Goal: Task Accomplishment & Management: Use online tool/utility

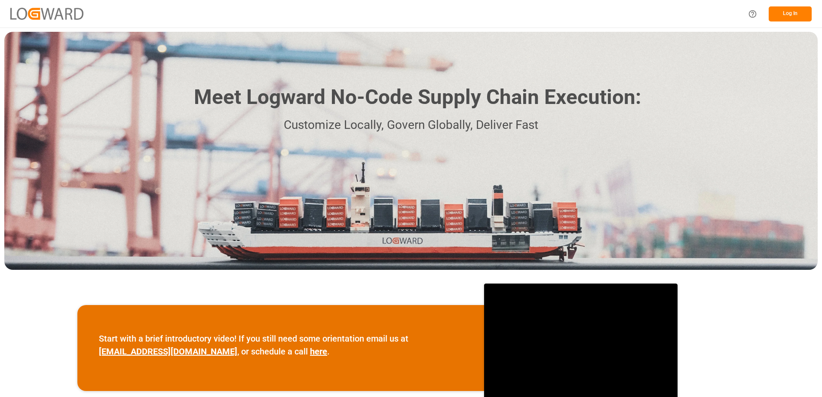
click at [785, 9] on button "Log In" at bounding box center [790, 13] width 43 height 15
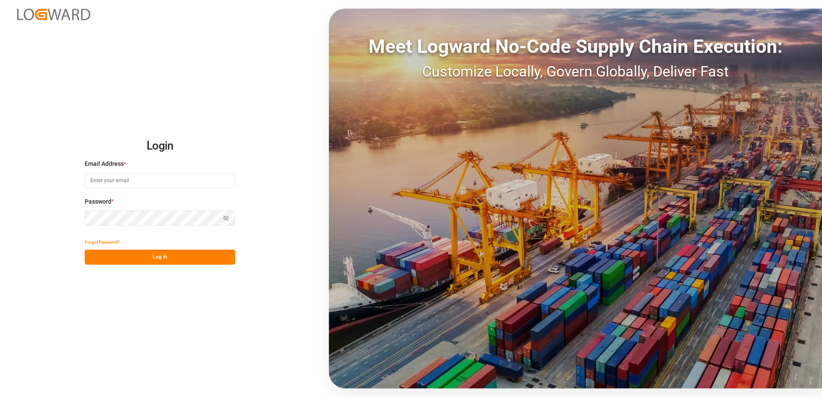
type input "[EMAIL_ADDRESS][DOMAIN_NAME]"
click at [163, 259] on button "Log In" at bounding box center [160, 257] width 150 height 15
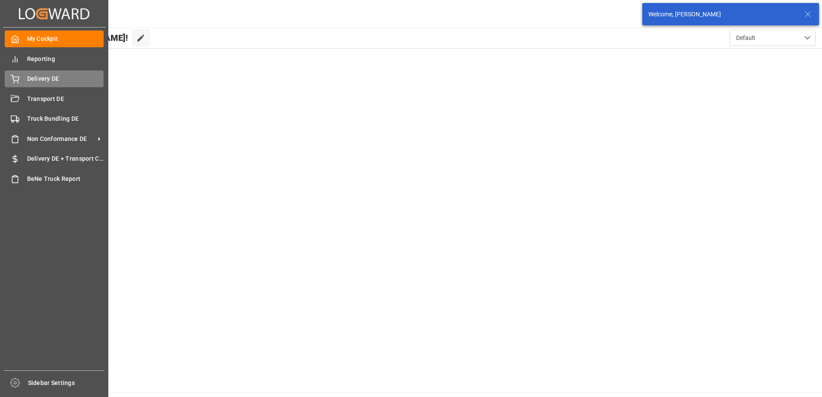
click at [23, 79] on div "Delivery DE Delivery DE" at bounding box center [54, 79] width 99 height 17
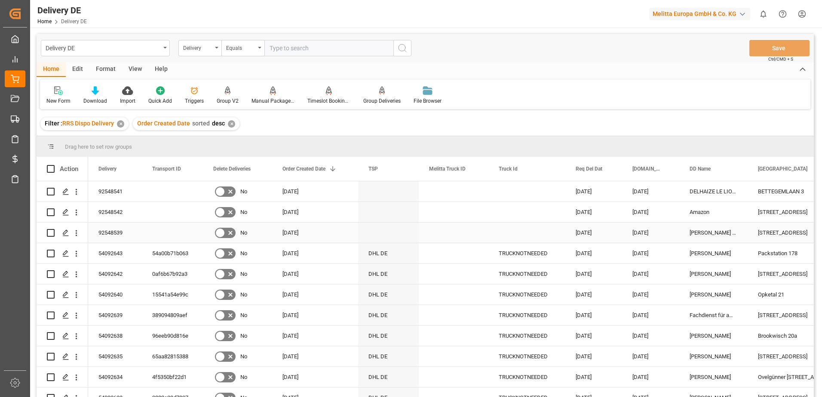
click at [49, 233] on input "Press Space to toggle row selection (unchecked)" at bounding box center [51, 233] width 8 height 8
checkbox input "true"
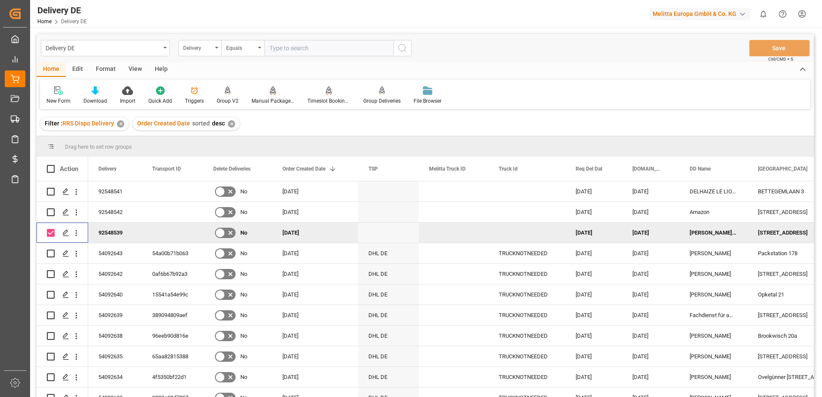
click at [273, 94] on icon at bounding box center [273, 90] width 6 height 9
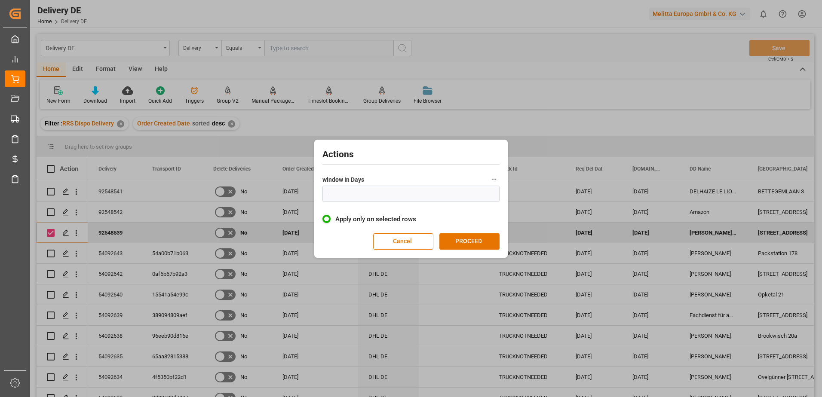
type input "1"
click at [460, 241] on button "PROCEED" at bounding box center [469, 241] width 60 height 16
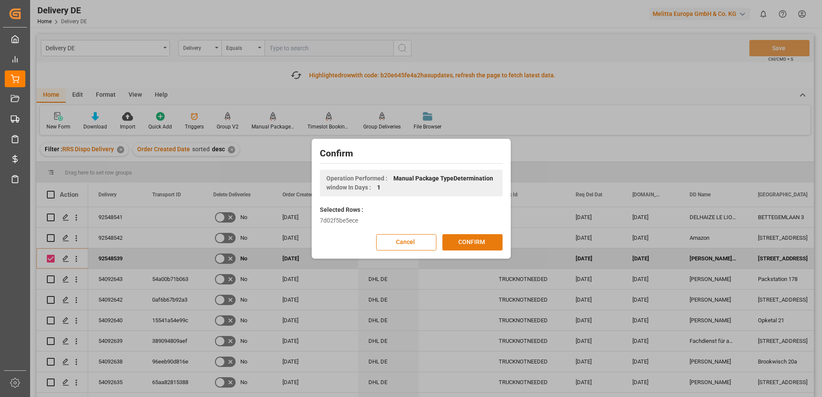
click at [461, 243] on button "CONFIRM" at bounding box center [472, 242] width 60 height 16
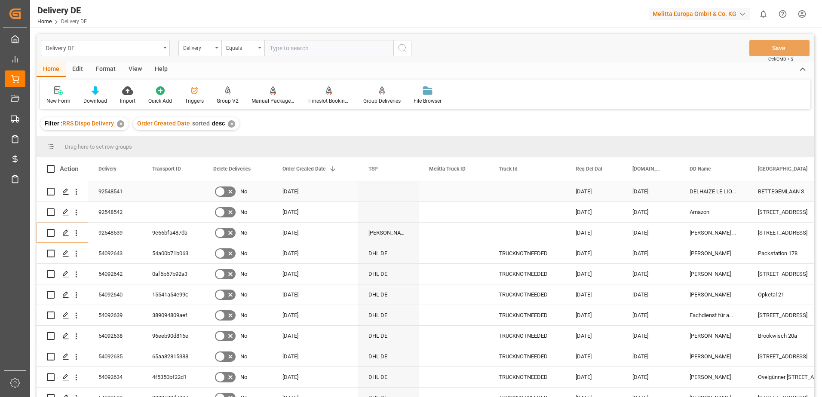
click at [50, 190] on input "Press Space to toggle row selection (unchecked)" at bounding box center [51, 192] width 8 height 8
checkbox input "true"
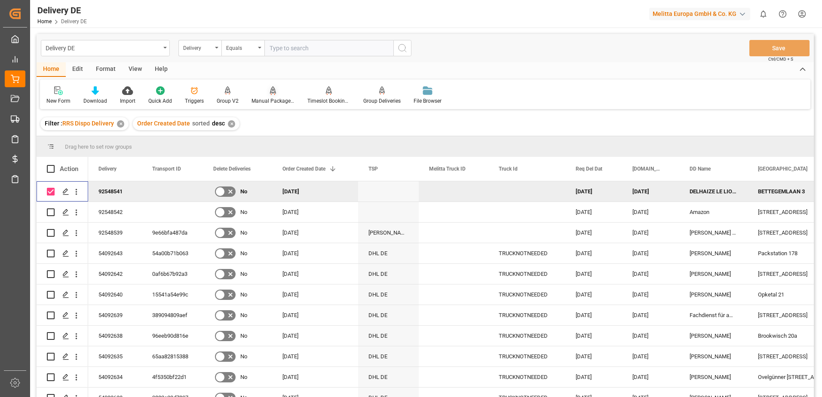
click at [271, 94] on icon at bounding box center [273, 95] width 4 height 2
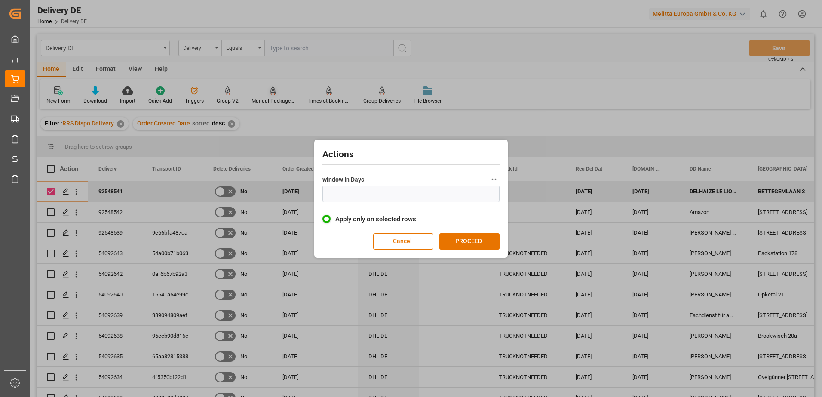
type input "1"
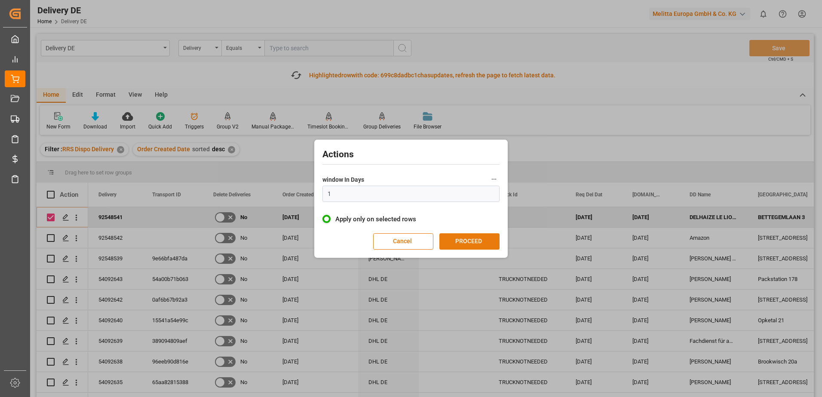
click at [454, 240] on button "PROCEED" at bounding box center [469, 241] width 60 height 16
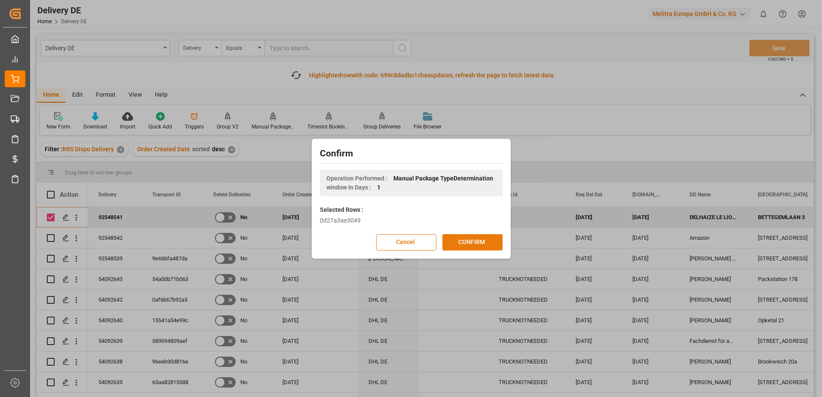
click at [476, 240] on button "CONFIRM" at bounding box center [472, 242] width 60 height 16
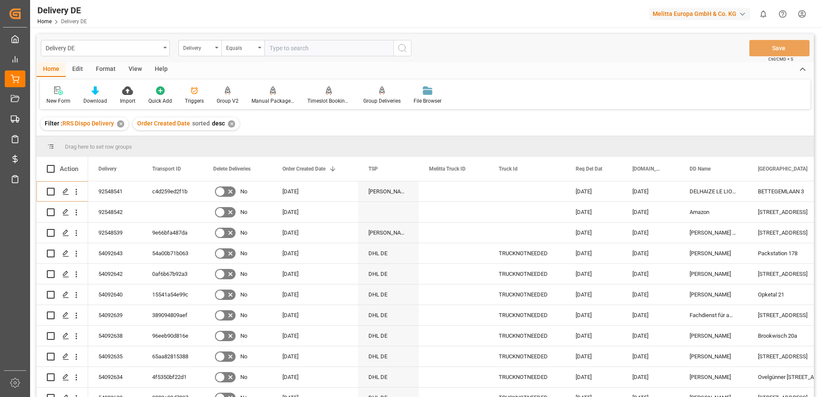
click at [800, 13] on html "Created by potrace 1.15, written by [PERSON_NAME] [DATE]-[DATE] Created by potr…" at bounding box center [411, 198] width 822 height 397
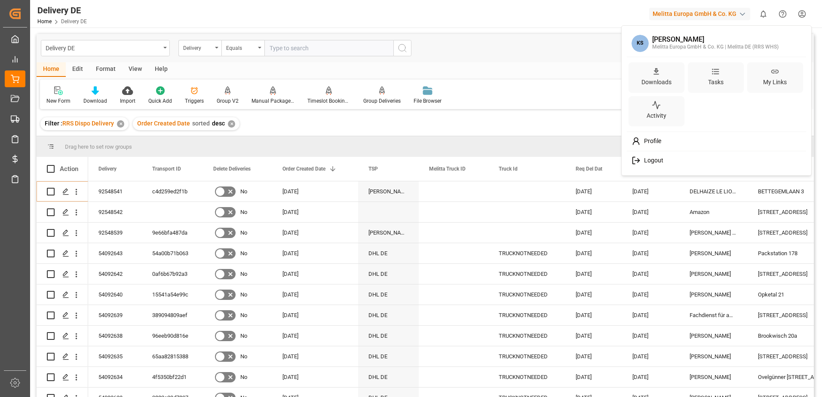
click at [651, 162] on span "Logout" at bounding box center [652, 161] width 23 height 8
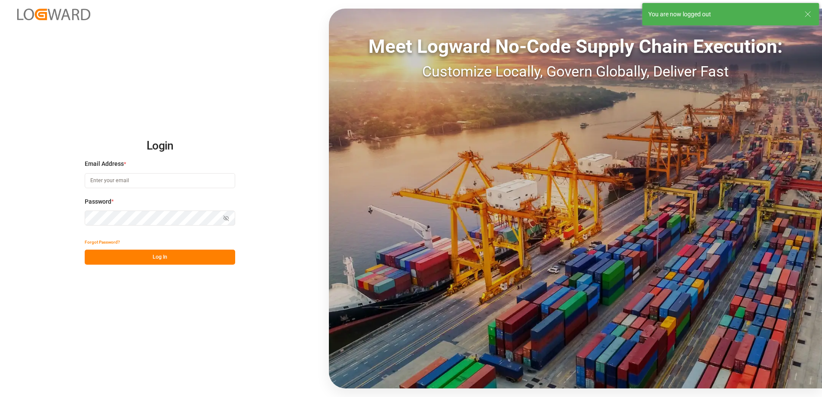
type input "[EMAIL_ADDRESS][DOMAIN_NAME]"
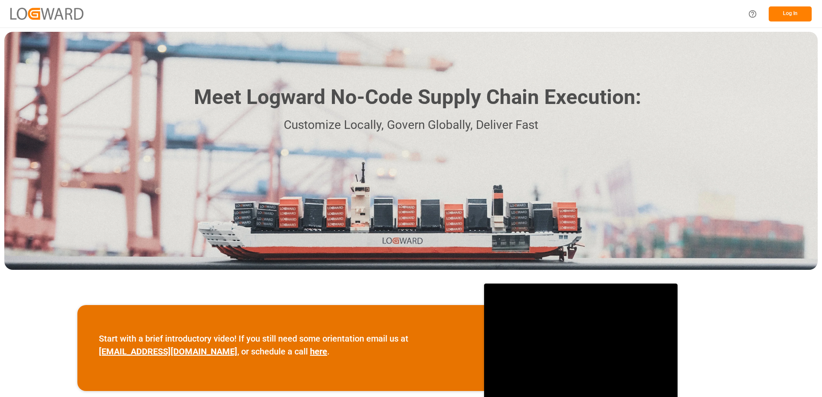
click at [799, 11] on button "Log In" at bounding box center [790, 13] width 43 height 15
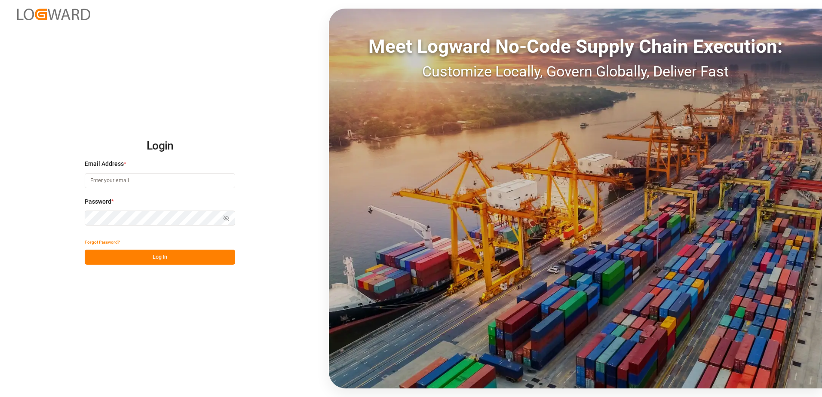
type input "[EMAIL_ADDRESS][DOMAIN_NAME]"
click at [168, 257] on button "Log In" at bounding box center [160, 257] width 150 height 15
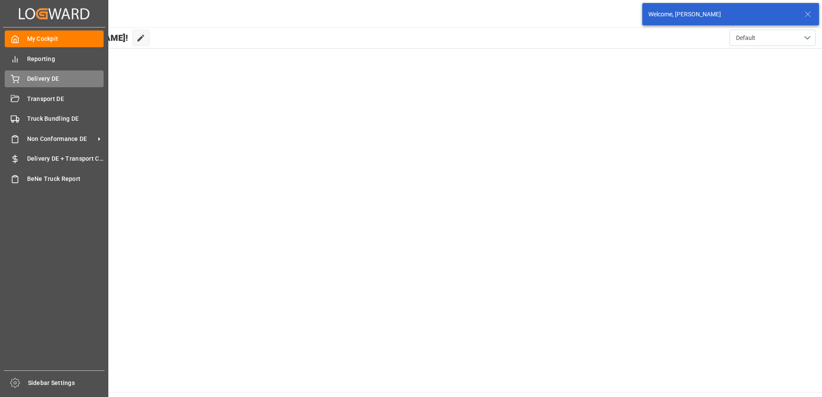
click at [31, 75] on span "Delivery DE" at bounding box center [65, 78] width 77 height 9
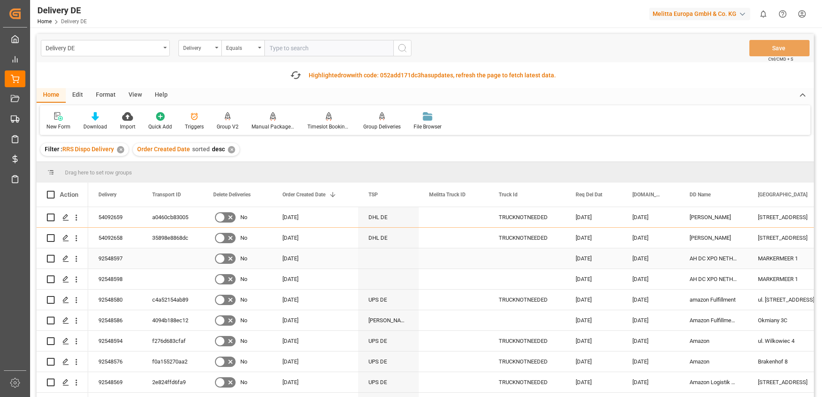
click at [50, 259] on input "Press Space to toggle row selection (unchecked)" at bounding box center [51, 259] width 8 height 8
checkbox input "true"
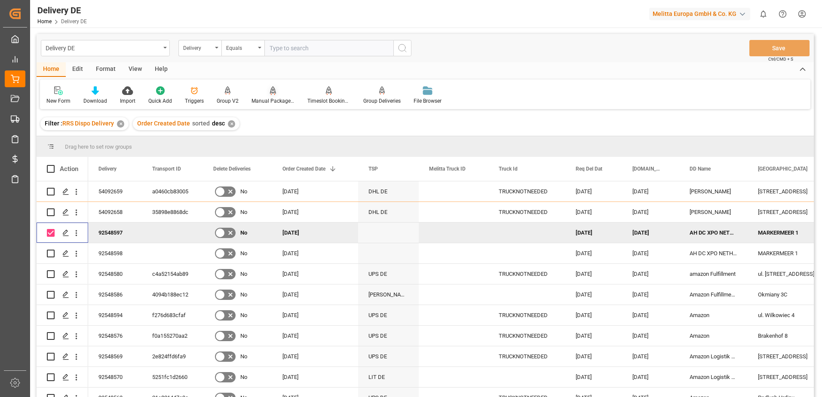
click at [271, 101] on div "Manual Package TypeDetermination" at bounding box center [273, 101] width 43 height 8
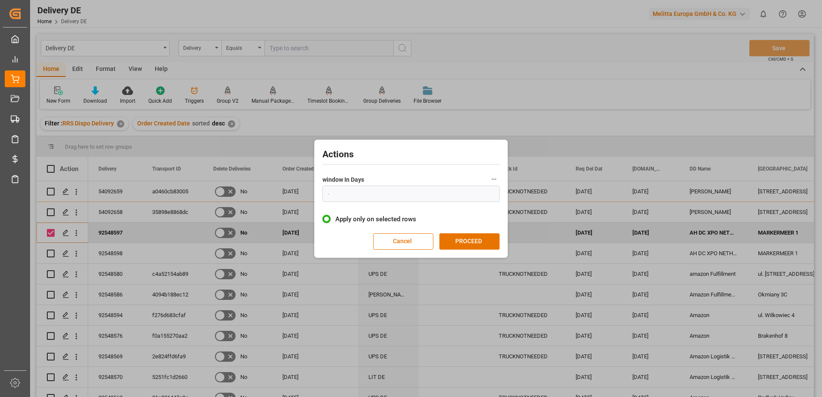
type input "1"
click at [460, 239] on button "PROCEED" at bounding box center [469, 241] width 60 height 16
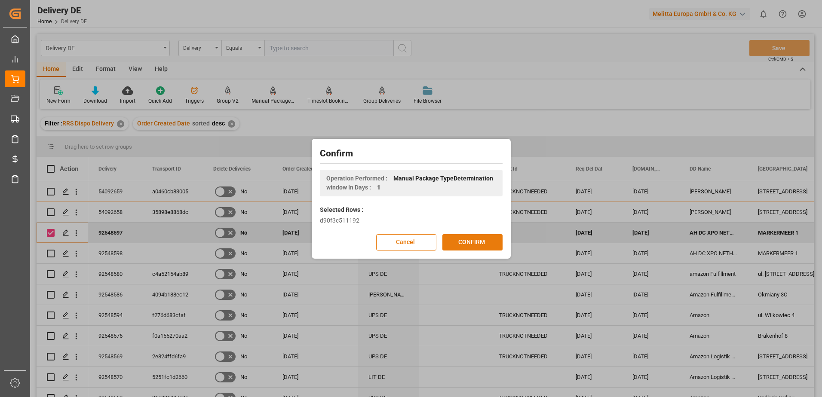
click at [467, 244] on button "CONFIRM" at bounding box center [472, 242] width 60 height 16
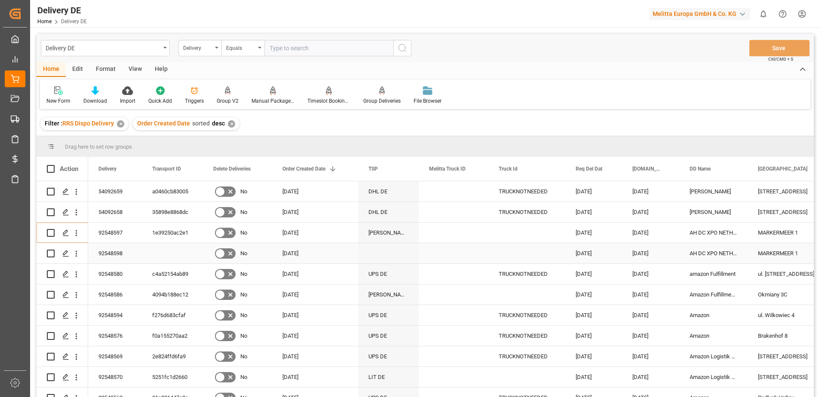
click at [49, 252] on input "Press Space to toggle row selection (unchecked)" at bounding box center [51, 254] width 8 height 8
checkbox input "true"
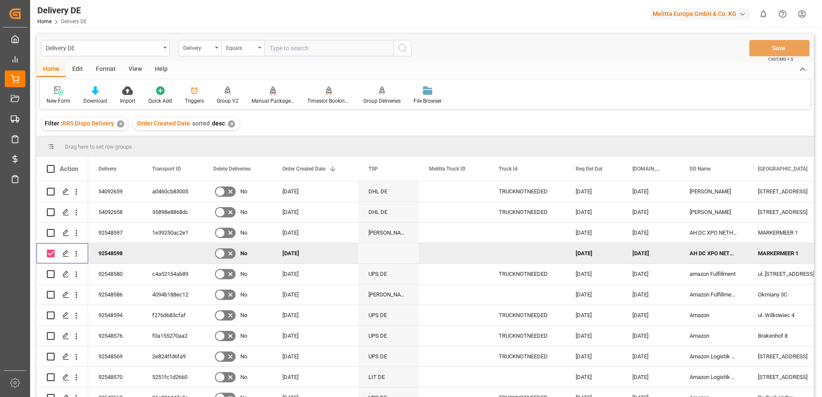
click at [272, 97] on div "Manual Package TypeDetermination" at bounding box center [273, 101] width 43 height 8
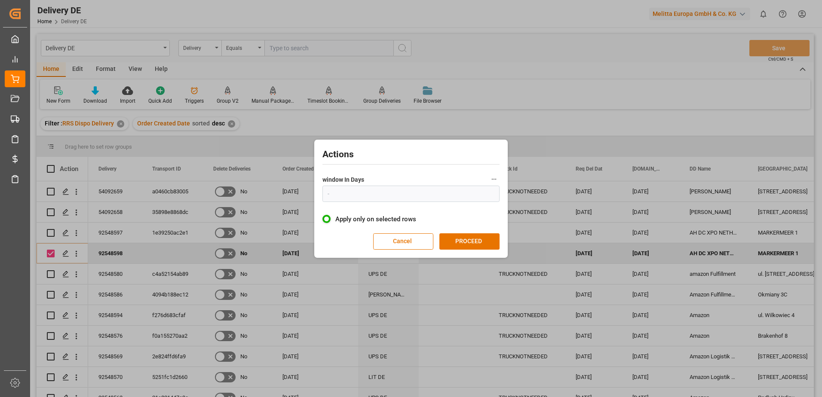
type input "1"
click at [479, 242] on button "PROCEED" at bounding box center [469, 241] width 60 height 16
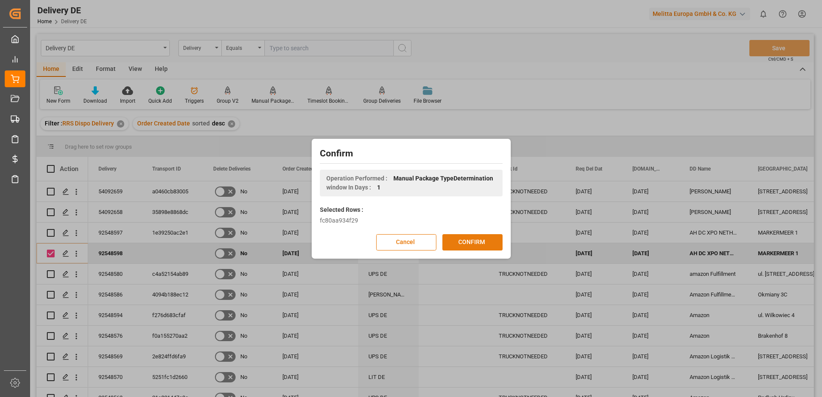
click at [463, 245] on button "CONFIRM" at bounding box center [472, 242] width 60 height 16
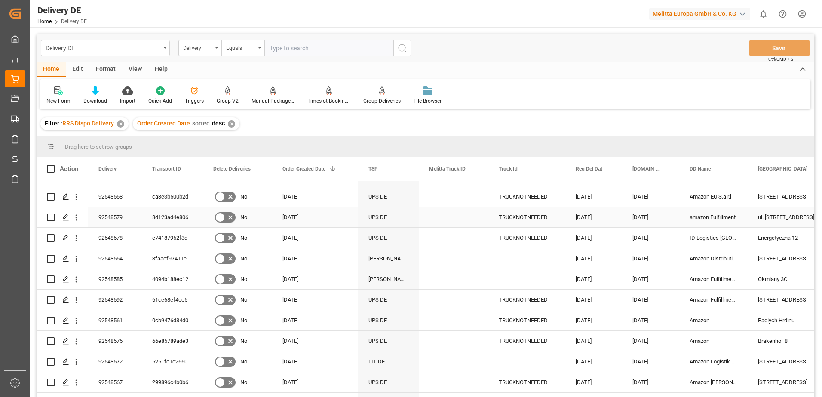
scroll to position [559, 0]
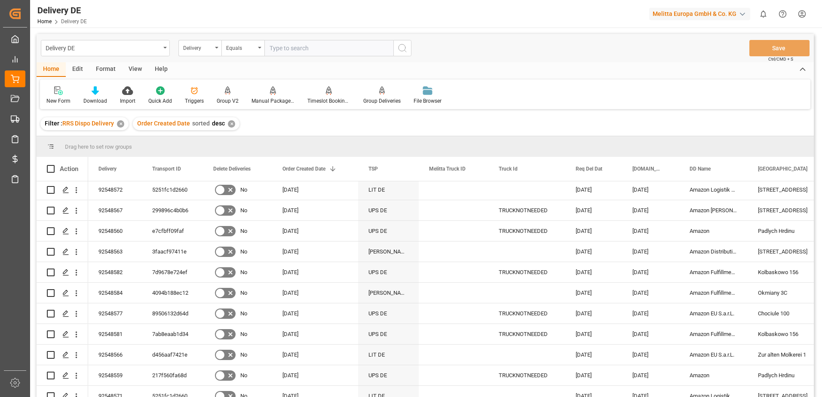
click at [800, 11] on html "Created by potrace 1.15, written by [PERSON_NAME] [DATE]-[DATE] Created by potr…" at bounding box center [411, 198] width 822 height 397
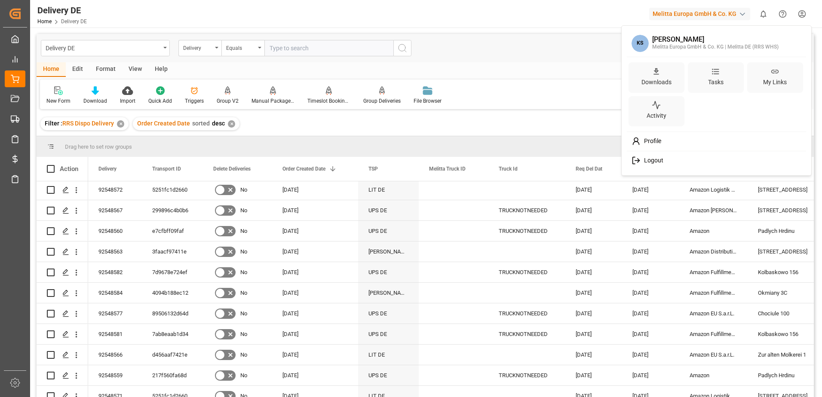
click at [659, 163] on span "Logout" at bounding box center [652, 161] width 23 height 8
